Goal: Information Seeking & Learning: Learn about a topic

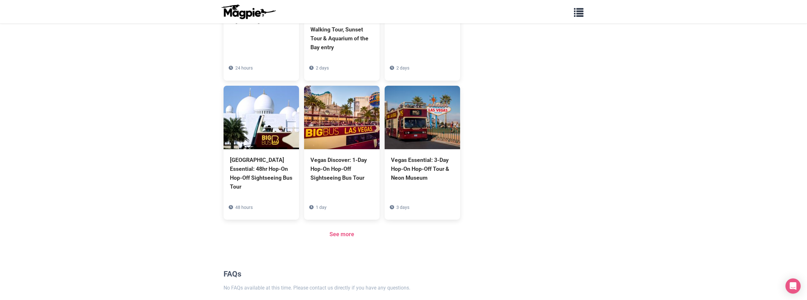
scroll to position [555, 0]
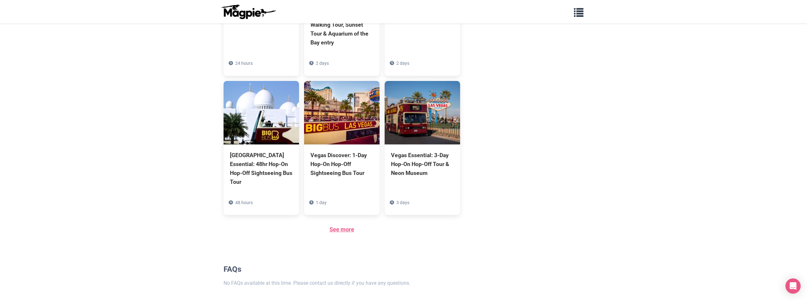
click at [342, 226] on link "See more" at bounding box center [342, 229] width 25 height 7
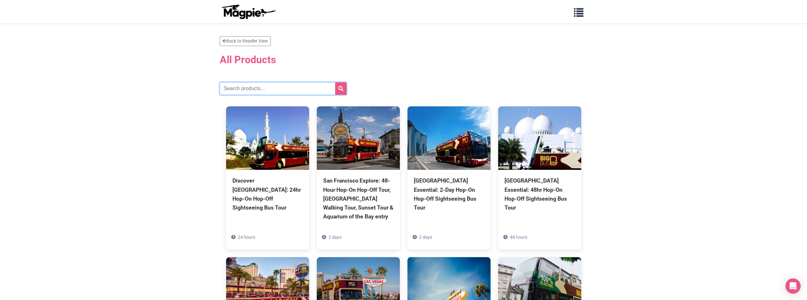
click at [245, 86] on input "text" at bounding box center [283, 88] width 127 height 13
type input "[GEOGRAPHIC_DATA]"
click at [344, 86] on button "submit" at bounding box center [340, 88] width 11 height 13
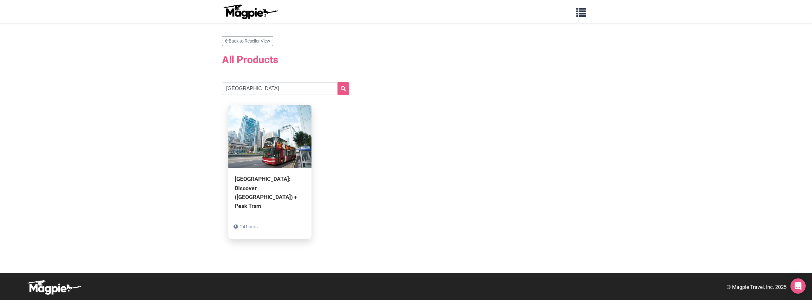
click at [266, 158] on img at bounding box center [269, 136] width 83 height 63
